Goal: Find specific page/section: Find specific page/section

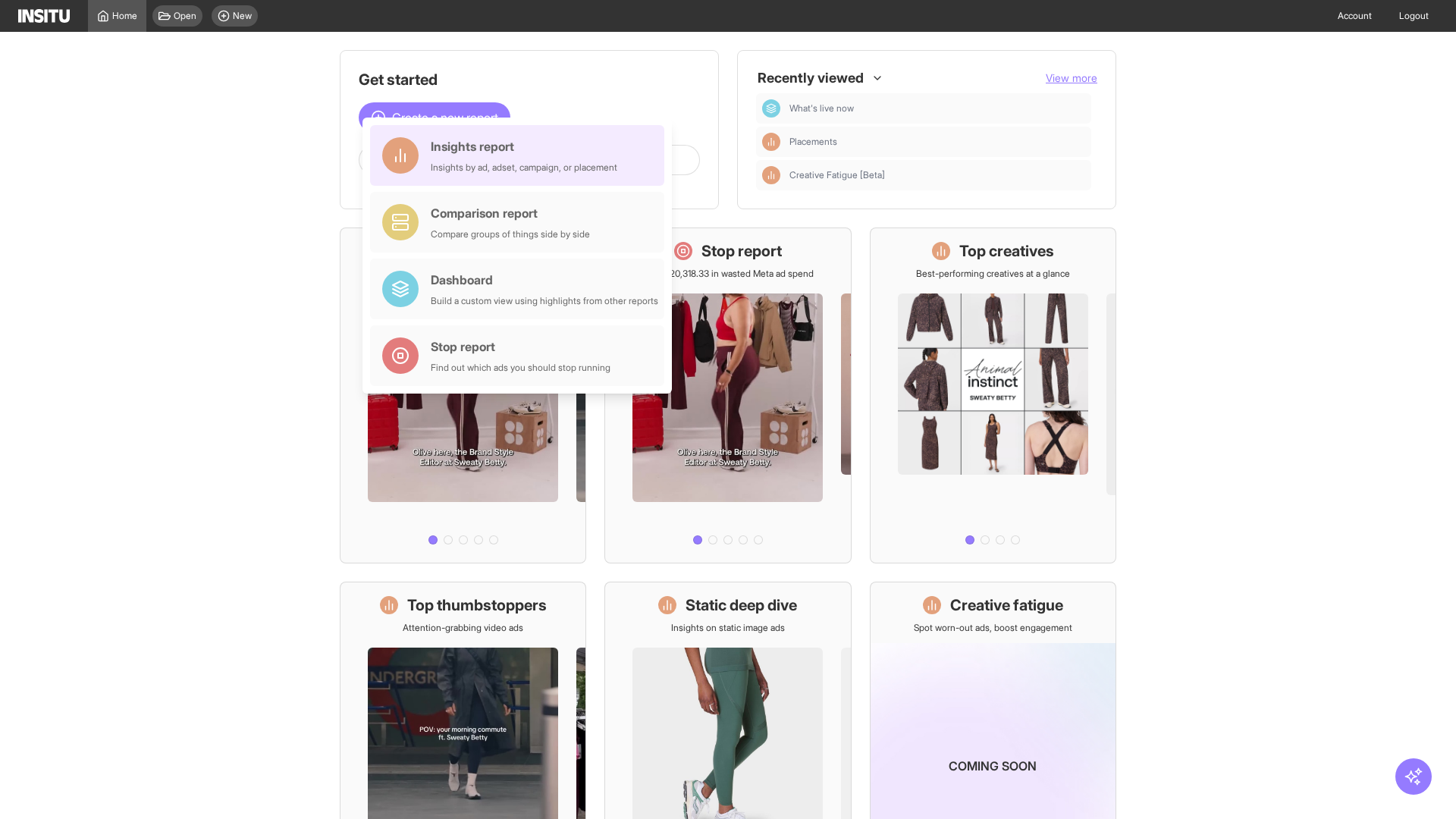
click at [521, 155] on div "Insights report Insights by ad, adset, campaign, or placement" at bounding box center [524, 155] width 187 height 37
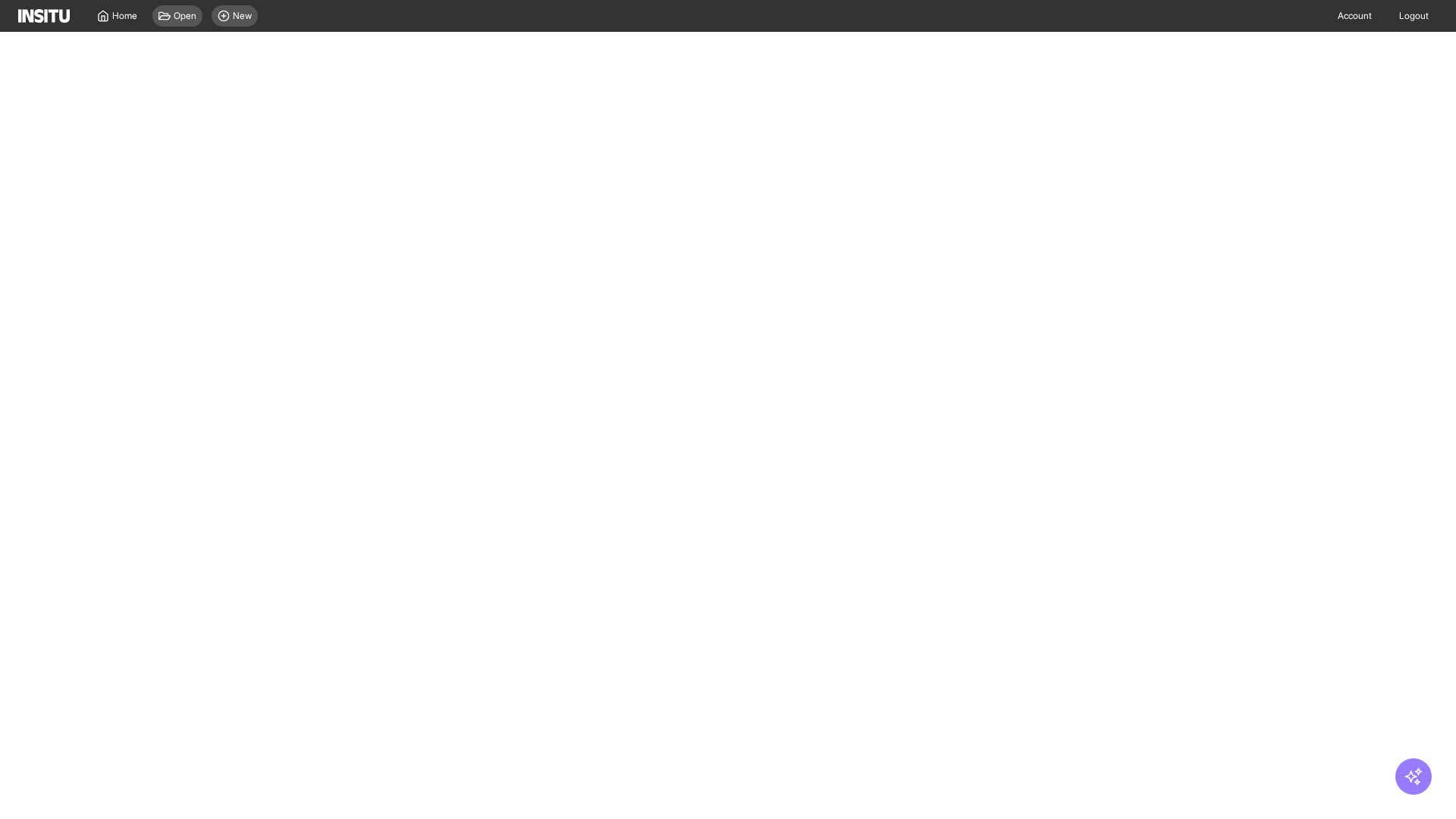
select select "**"
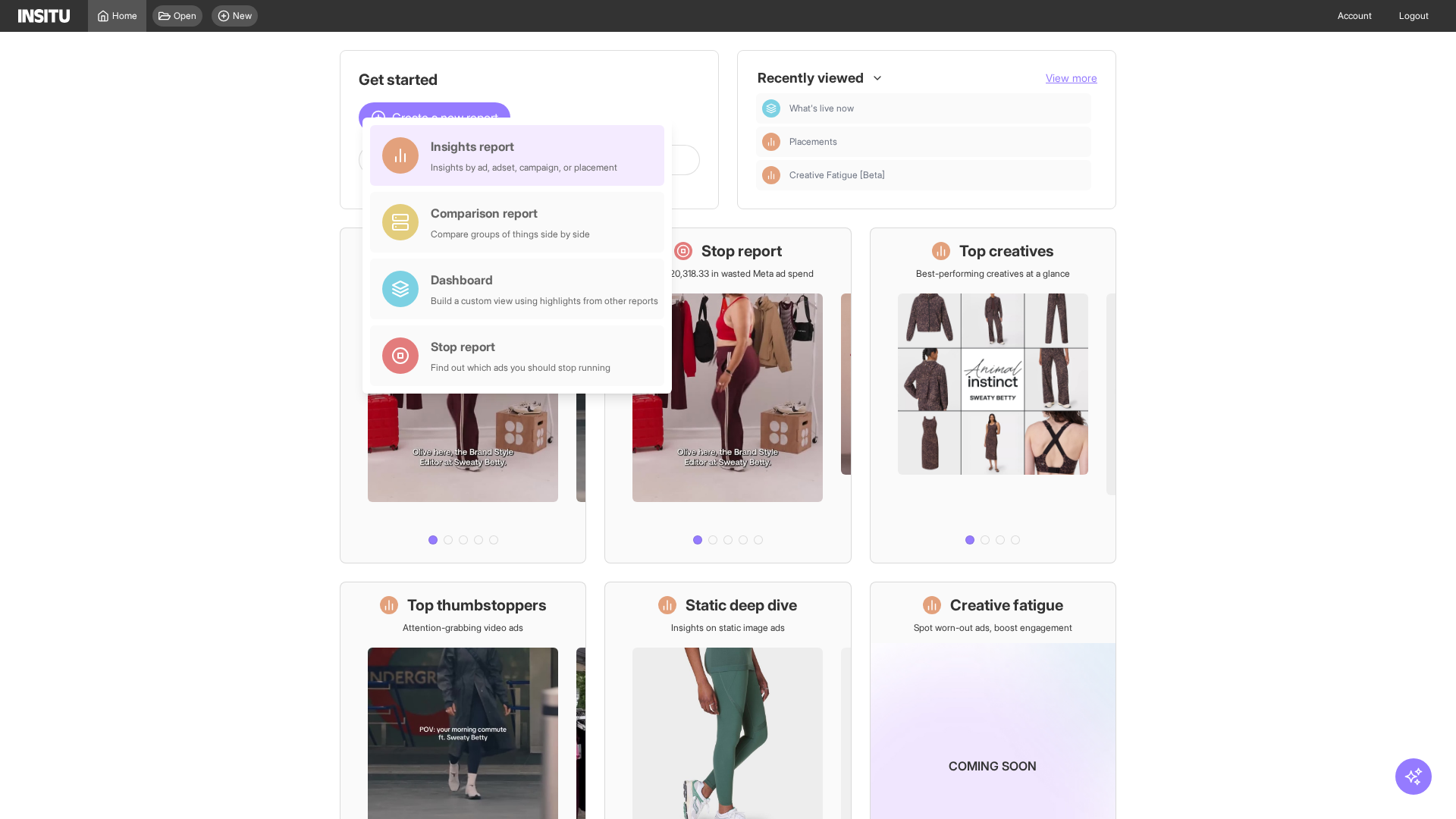
click at [521, 155] on div "Insights report Insights by ad, adset, campaign, or placement" at bounding box center [524, 155] width 187 height 37
